Goal: Transaction & Acquisition: Purchase product/service

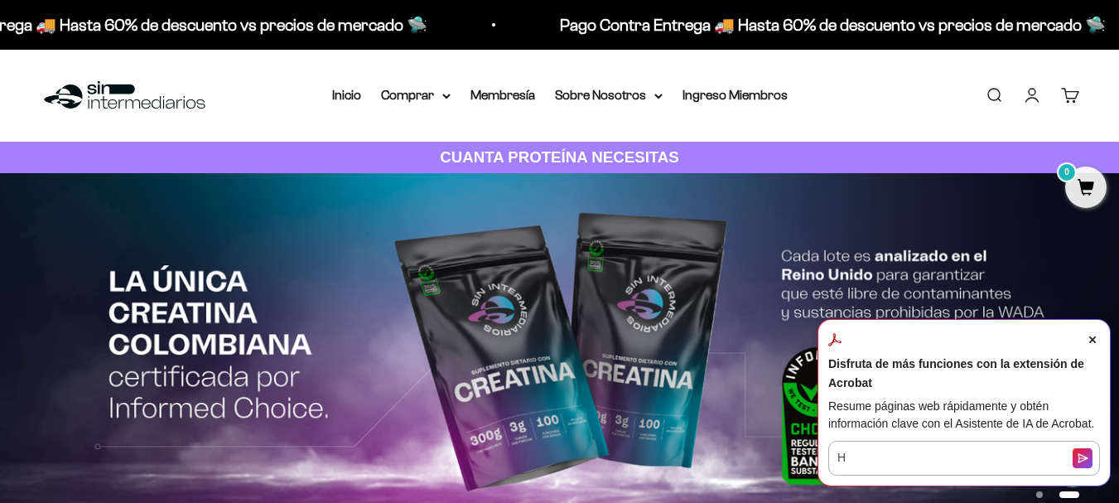
click at [1096, 347] on span "Close Acrobat AI Assistant Dialog" at bounding box center [1092, 339] width 15 height 15
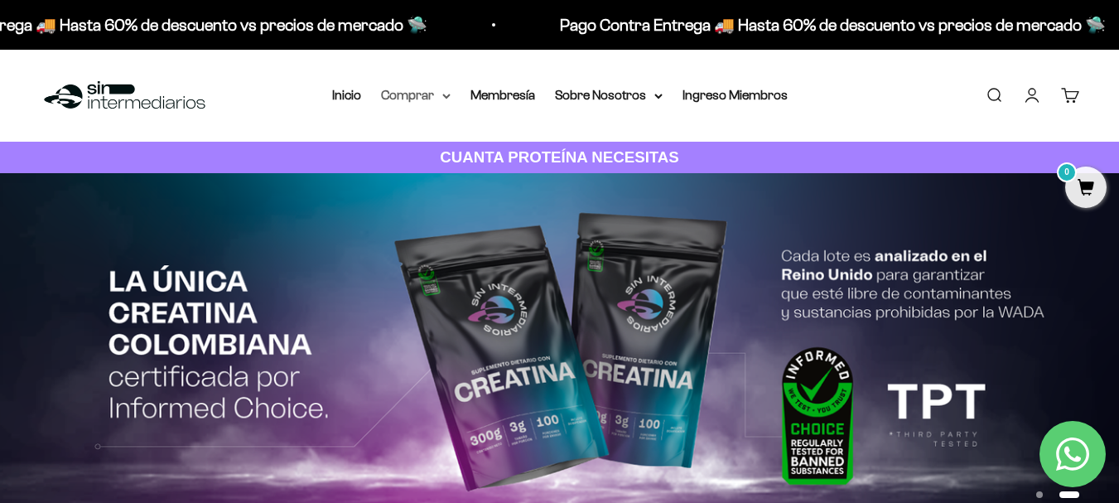
click at [449, 94] on icon at bounding box center [446, 95] width 7 height 3
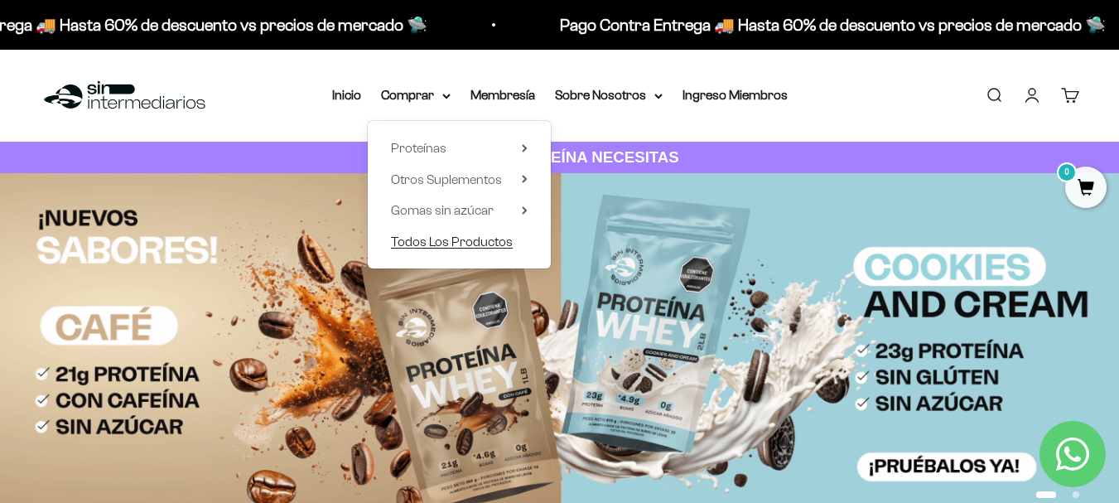
click at [469, 235] on span "Todos Los Productos" at bounding box center [452, 241] width 122 height 14
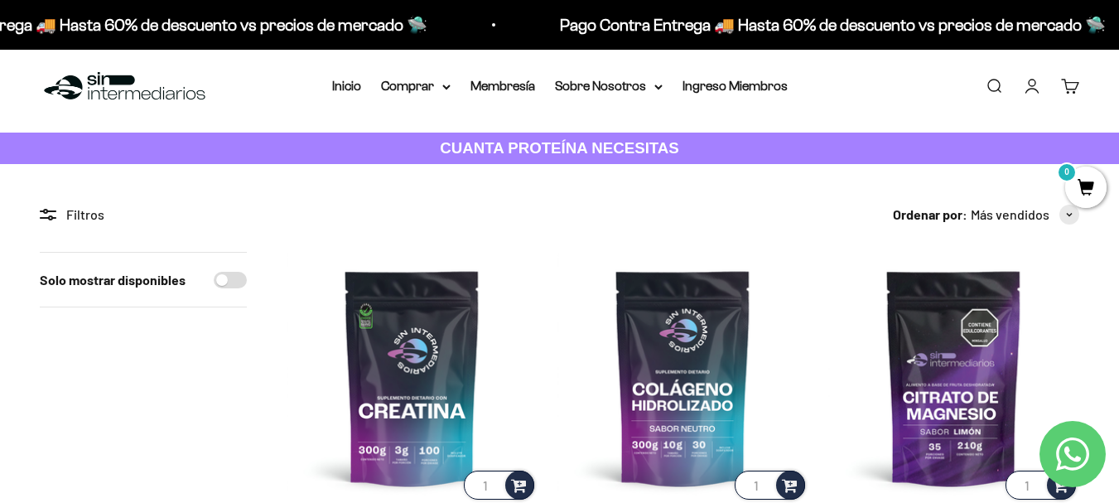
scroll to position [449, 0]
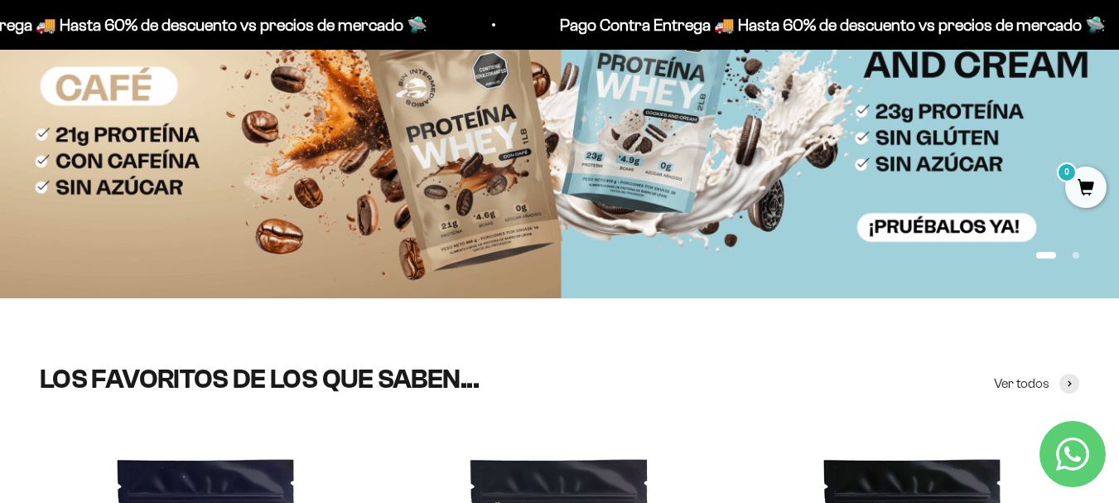
scroll to position [254, 0]
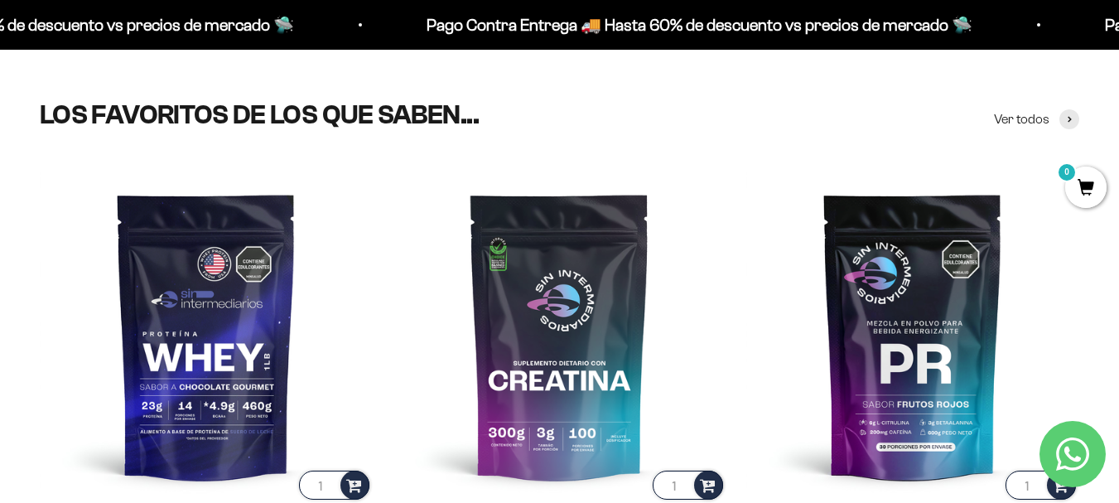
scroll to position [480, 0]
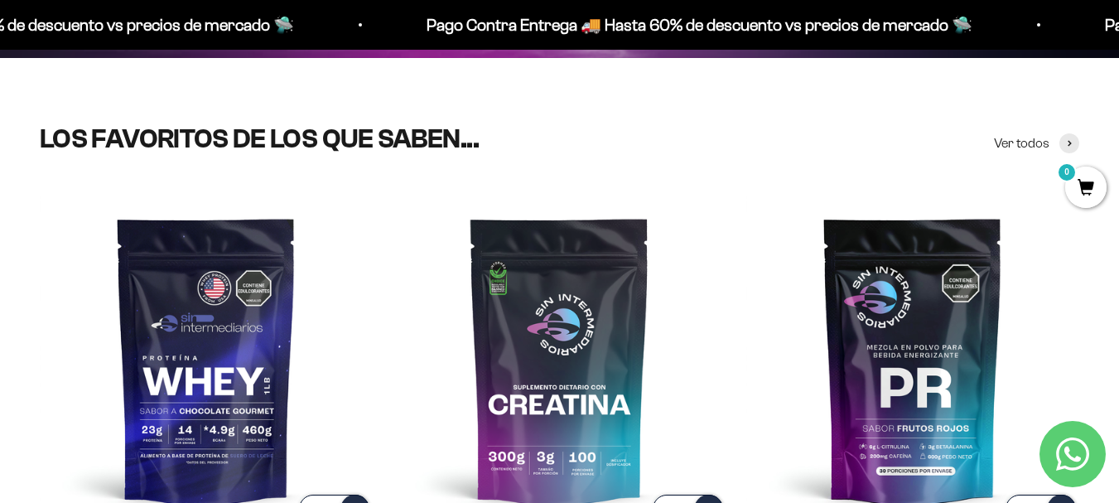
type input "1"
